Goal: Task Accomplishment & Management: Manage account settings

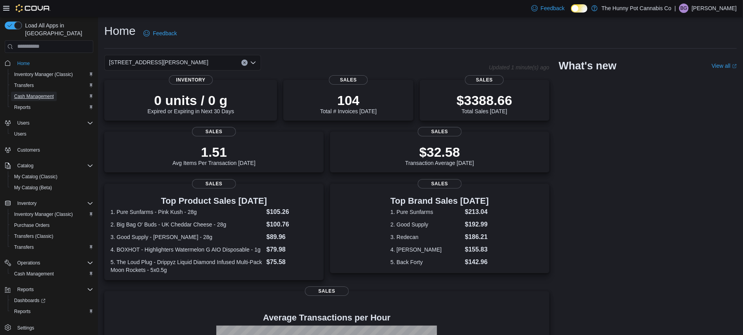
click at [51, 93] on span "Cash Management" at bounding box center [34, 96] width 40 height 6
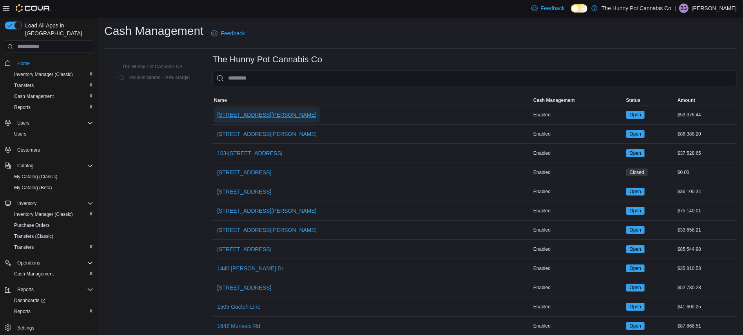
click at [243, 114] on span "[STREET_ADDRESS][PERSON_NAME]" at bounding box center [267, 115] width 100 height 8
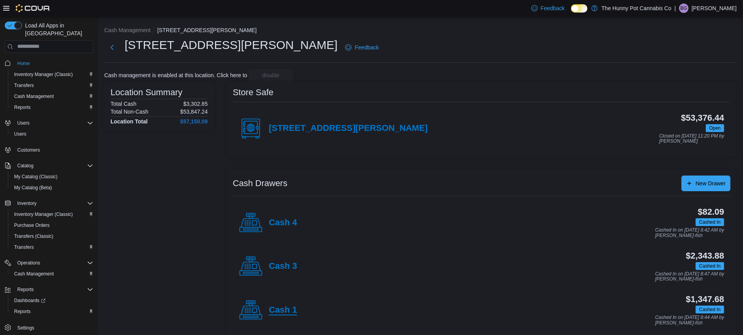
click at [280, 309] on h4 "Cash 1" at bounding box center [283, 310] width 28 height 10
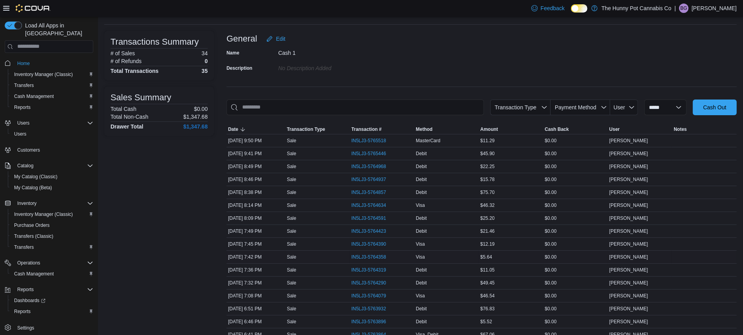
scroll to position [39, 0]
click at [368, 295] on span "IN5LJ3-5764079" at bounding box center [369, 295] width 35 height 6
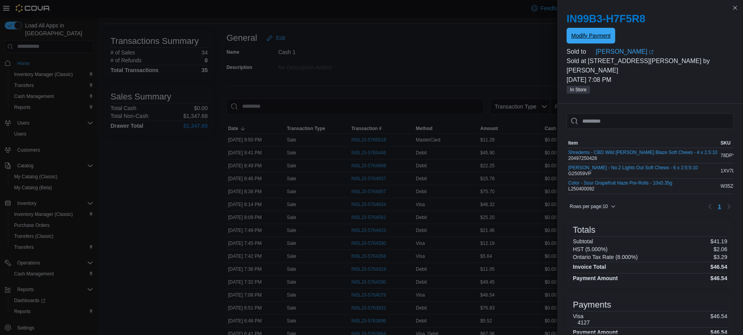
click at [601, 29] on span "Modify Payment" at bounding box center [591, 36] width 39 height 16
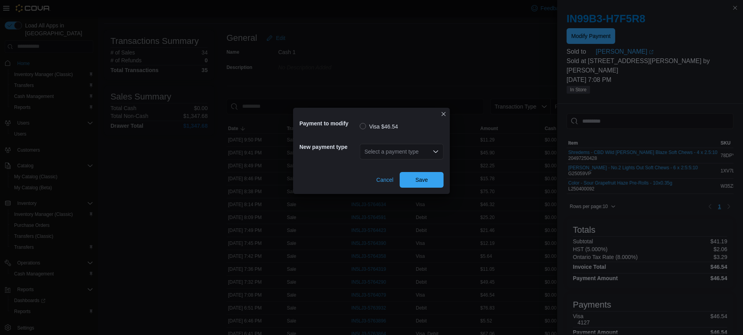
click at [424, 147] on div "Select a payment type" at bounding box center [402, 152] width 84 height 16
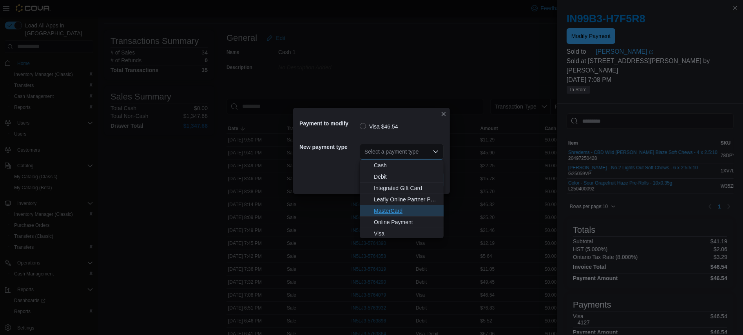
click at [399, 208] on span "MasterCard" at bounding box center [406, 211] width 65 height 8
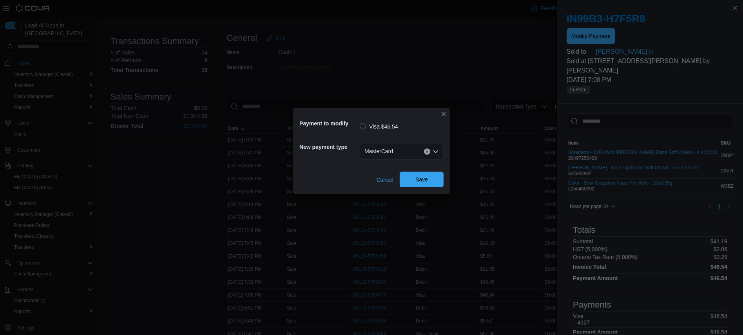
click at [423, 174] on span "Save" at bounding box center [422, 180] width 34 height 16
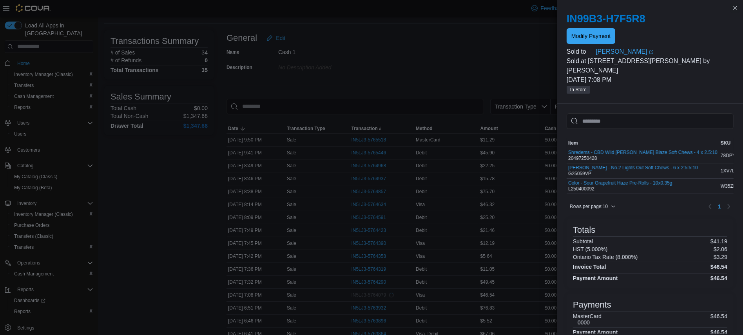
scroll to position [0, 0]
